Goal: Find contact information: Find contact information

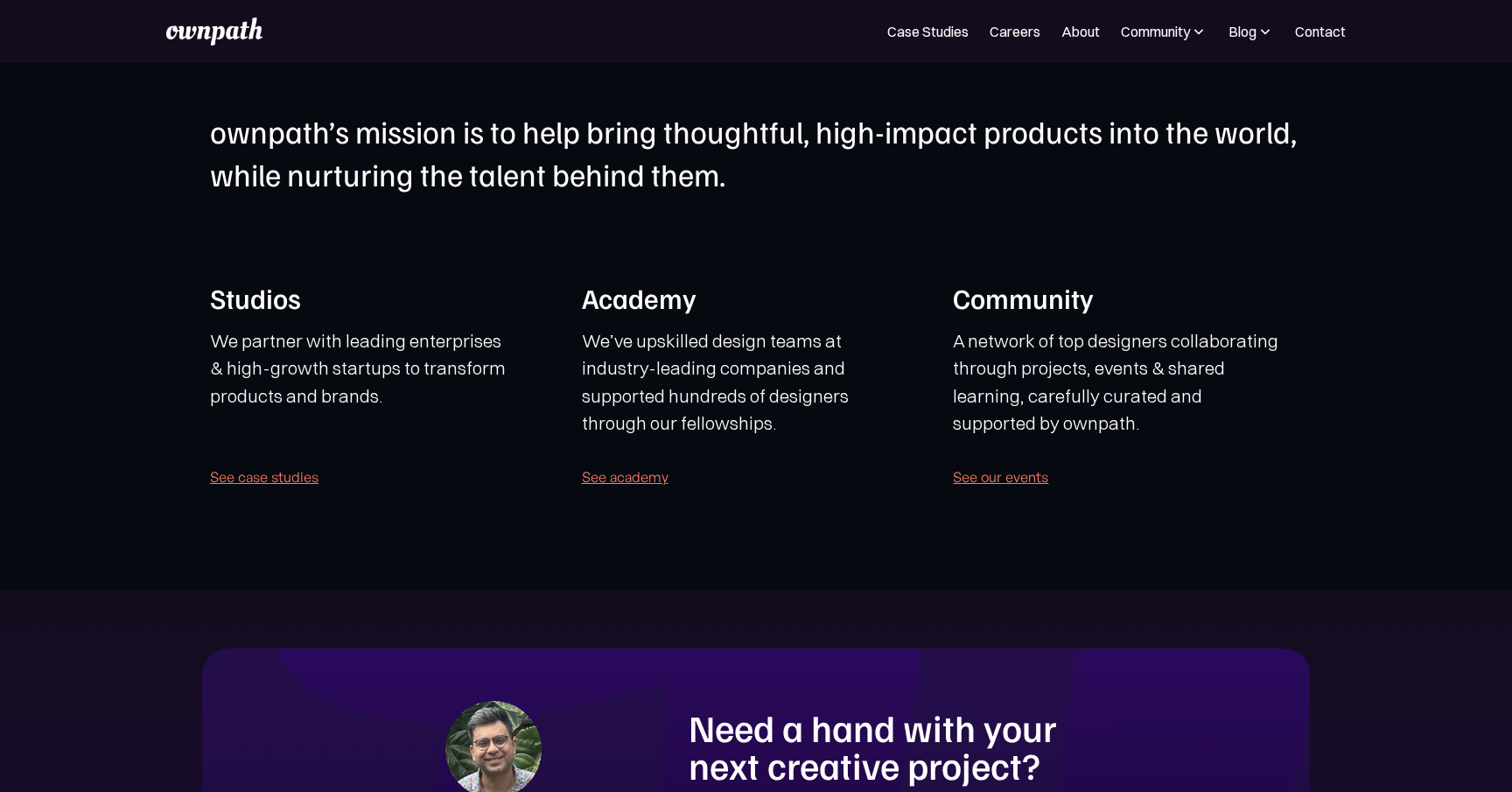
scroll to position [4096, 0]
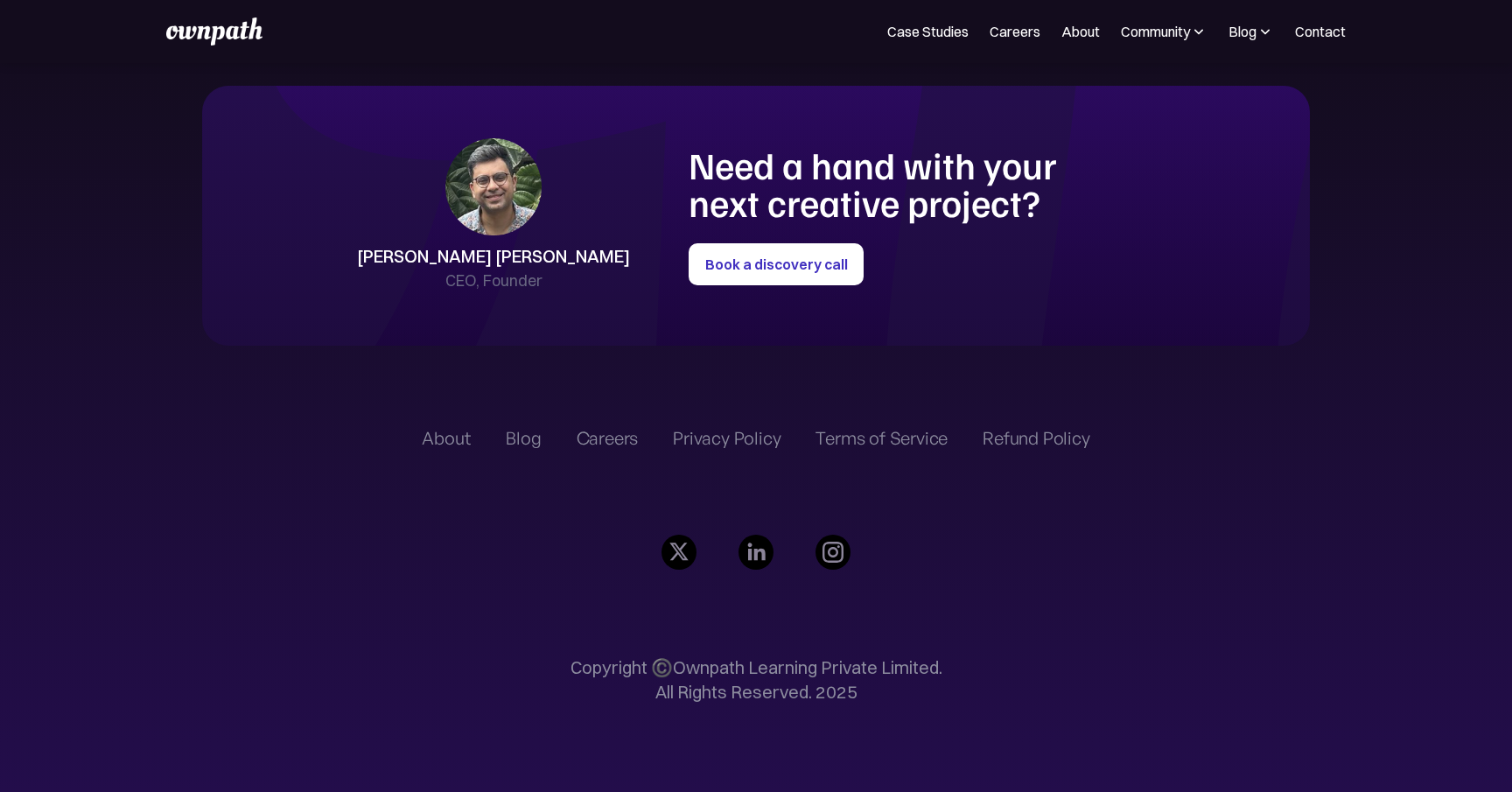
click at [1205, 27] on img at bounding box center [1199, 32] width 18 height 18
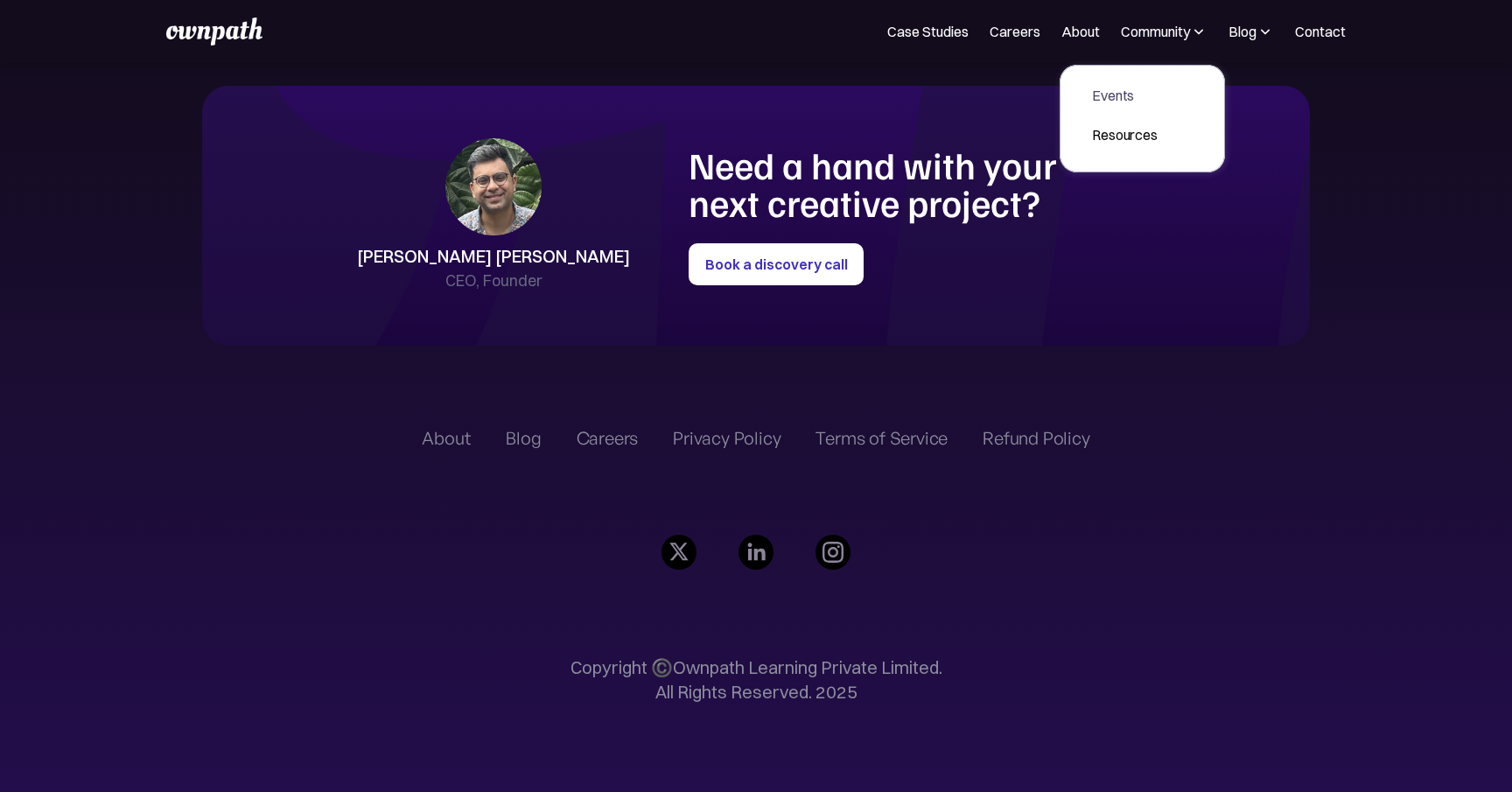
click at [1118, 89] on div "Events" at bounding box center [1125, 95] width 66 height 21
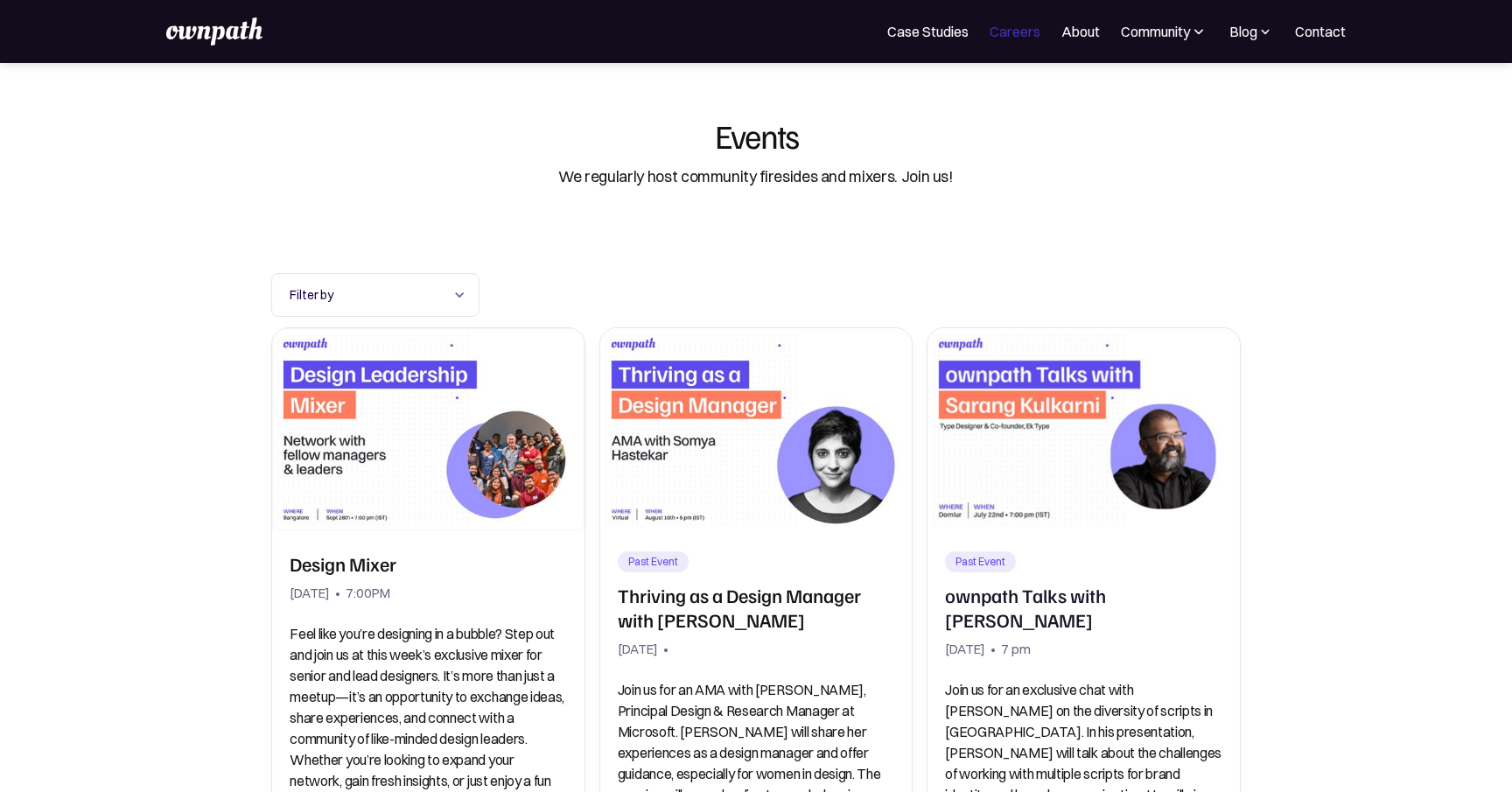
click at [1017, 36] on link "Careers" at bounding box center [1015, 32] width 51 height 21
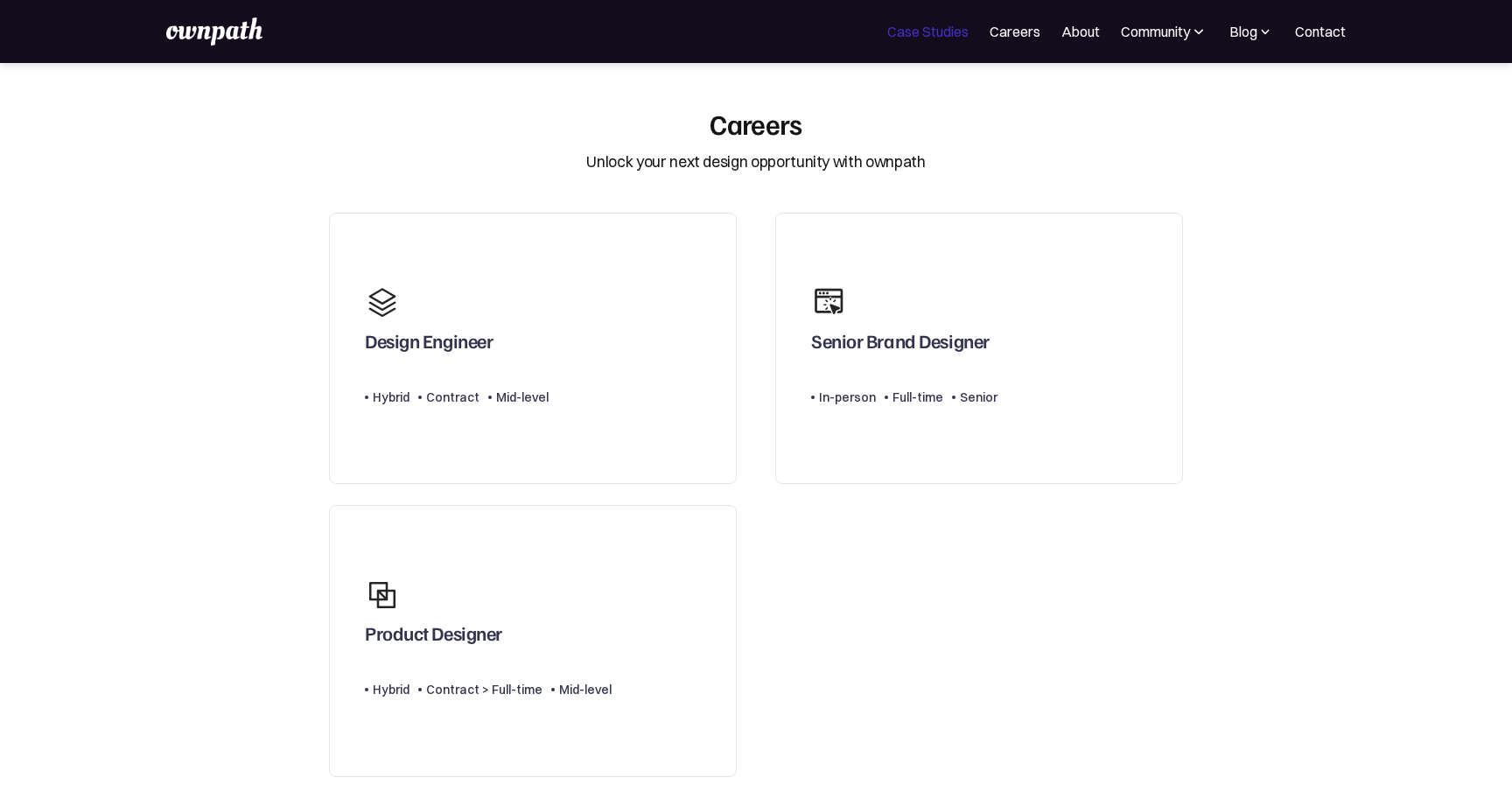
click at [914, 30] on link "Case Studies" at bounding box center [928, 32] width 81 height 21
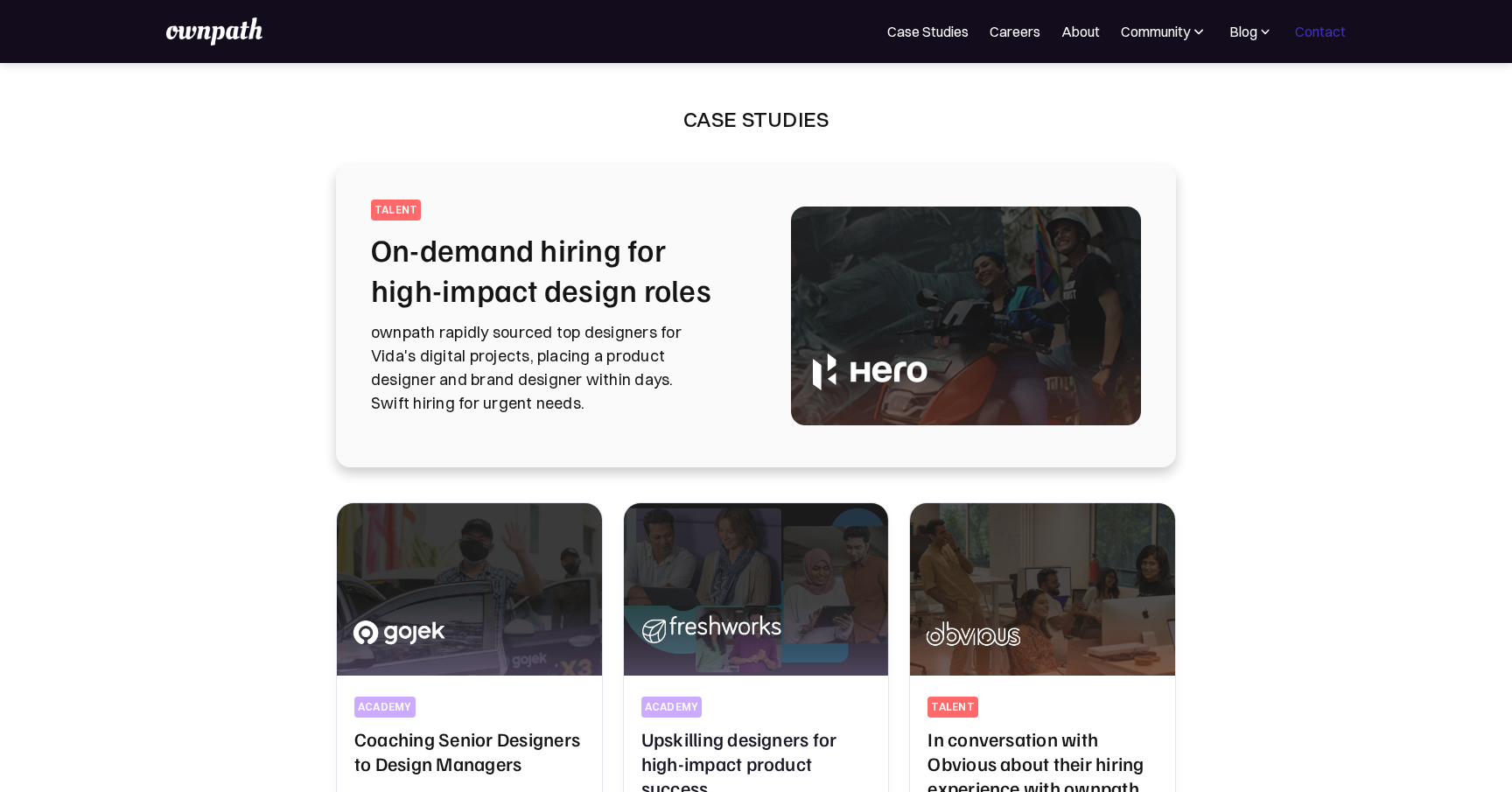
click at [1323, 28] on link "Contact" at bounding box center [1320, 32] width 51 height 21
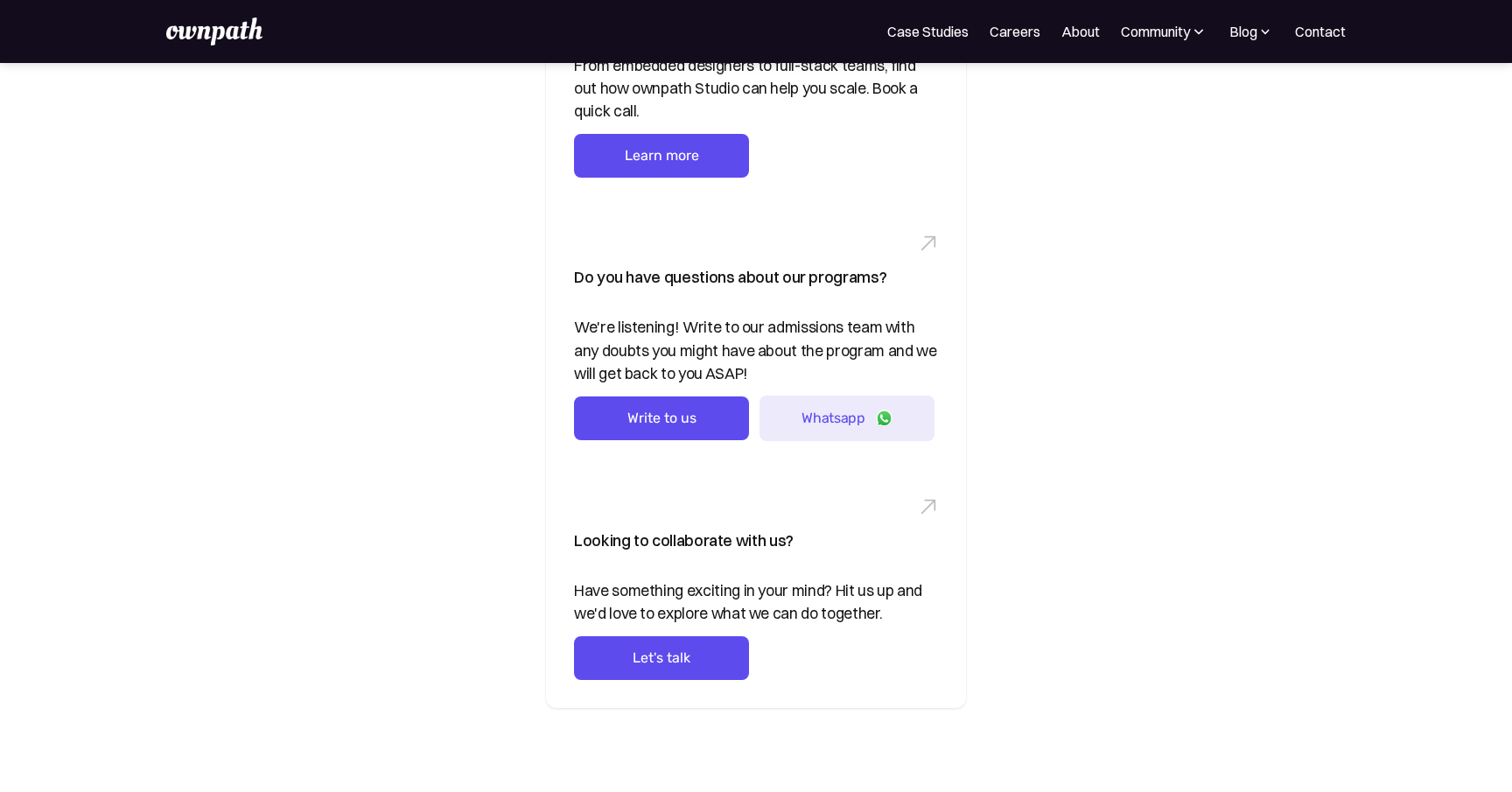
scroll to position [192, 0]
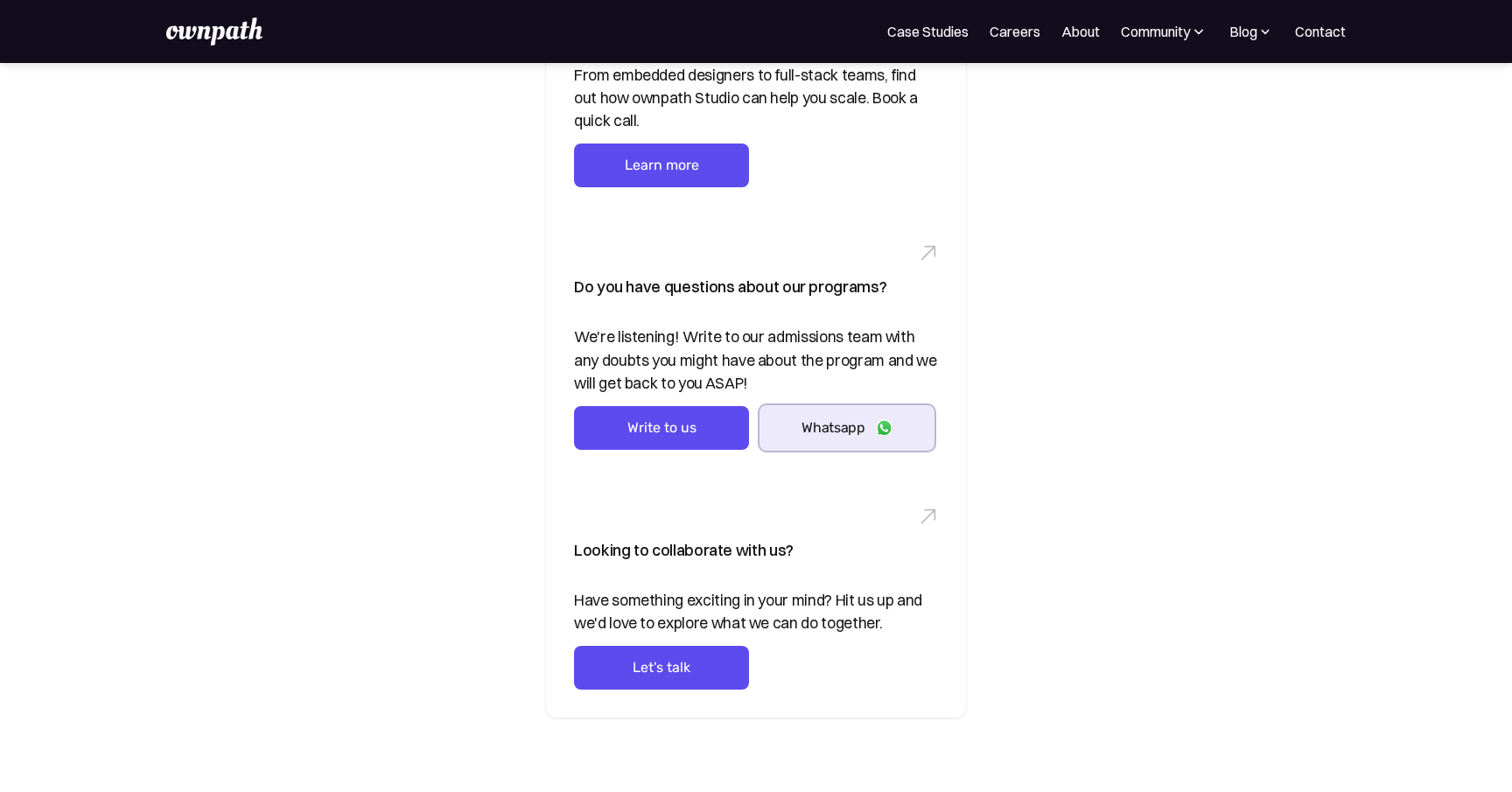
click at [908, 424] on link "Whatsapp" at bounding box center [847, 427] width 175 height 44
